Goal: Information Seeking & Learning: Learn about a topic

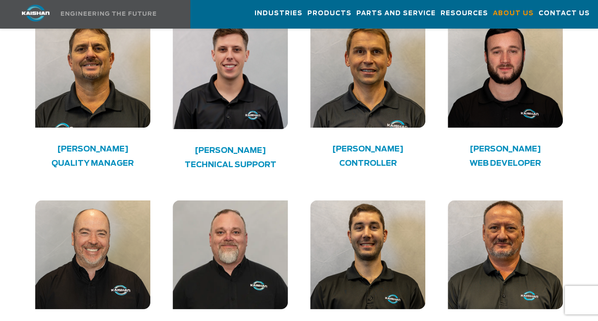
scroll to position [2664, 0]
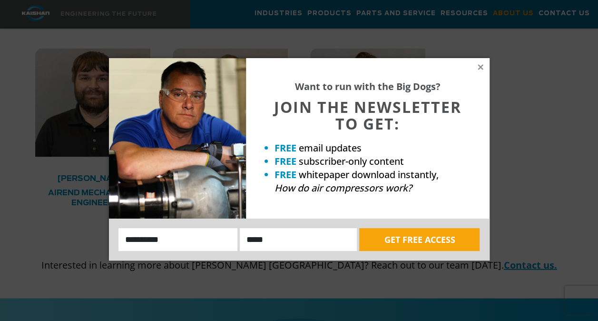
click at [500, 106] on div "Want to run with the Big Dogs? JOIN THE NEWSLETTER TO GET: FREE email updates F…" at bounding box center [299, 160] width 598 height 321
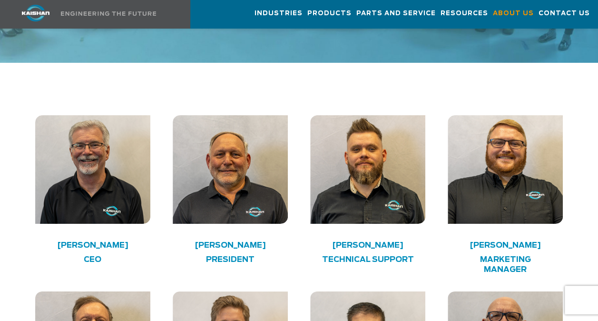
scroll to position [1465, 0]
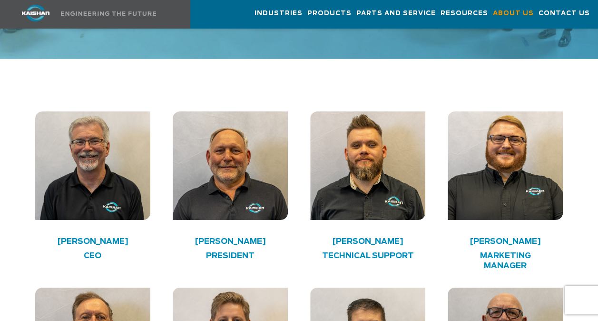
drag, startPoint x: 255, startPoint y: 134, endPoint x: 598, endPoint y: 142, distance: 343.6
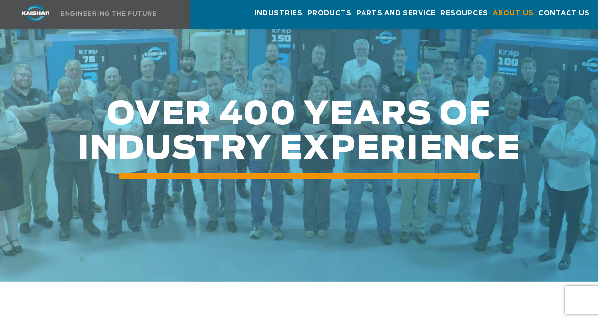
scroll to position [1576, 0]
